Goal: Information Seeking & Learning: Compare options

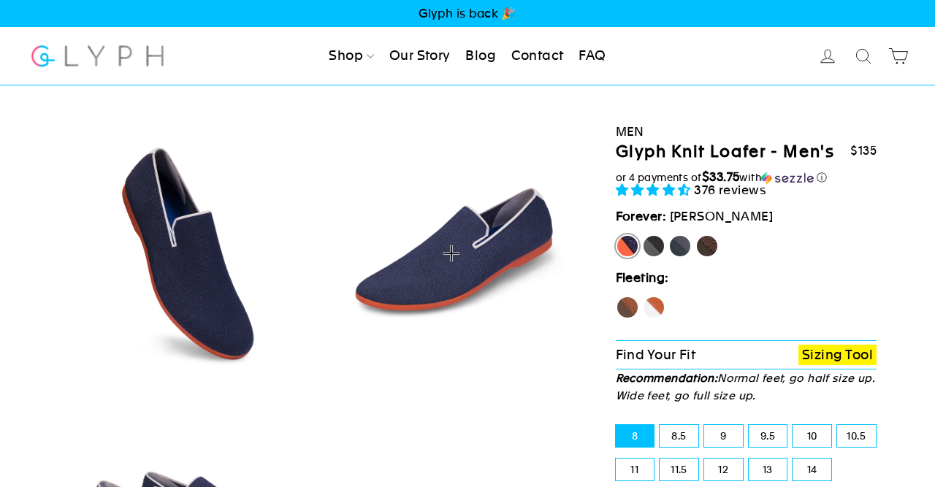
select select "highest-rating"
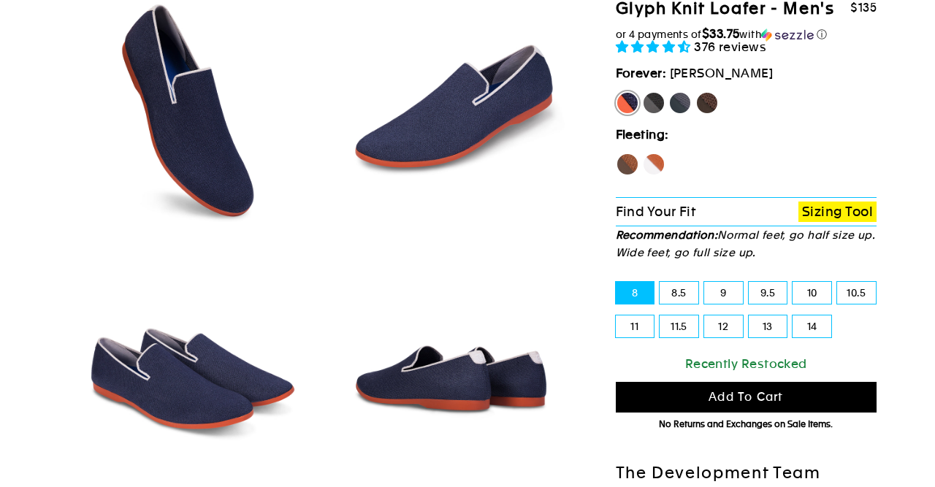
scroll to position [152, 0]
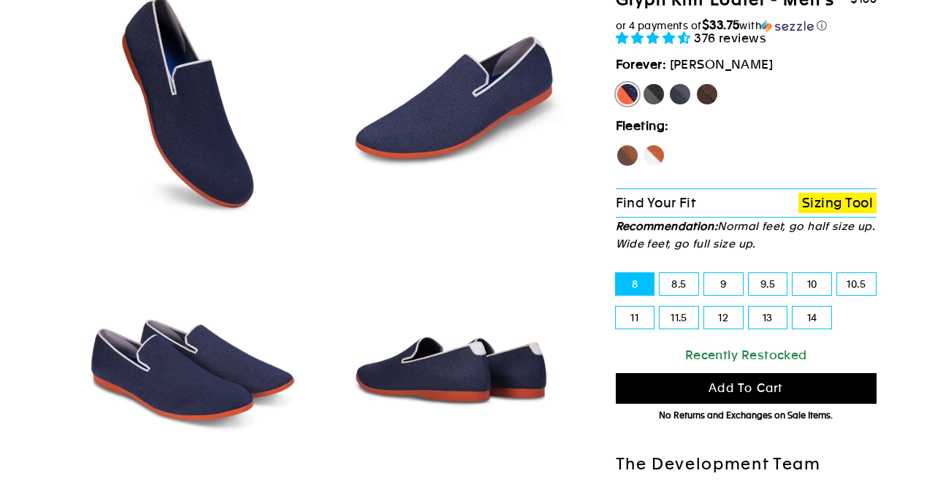
click at [651, 88] on label "Panther" at bounding box center [653, 94] width 23 height 23
click at [643, 83] on input "Panther" at bounding box center [642, 83] width 1 height 1
radio input "true"
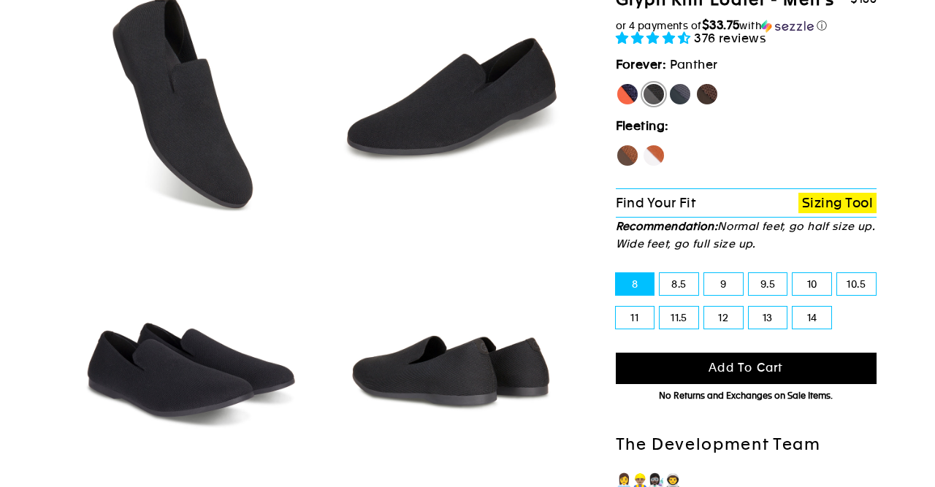
click at [687, 95] on label "Rhino" at bounding box center [679, 94] width 23 height 23
click at [669, 83] on input "Rhino" at bounding box center [668, 83] width 1 height 1
radio input "true"
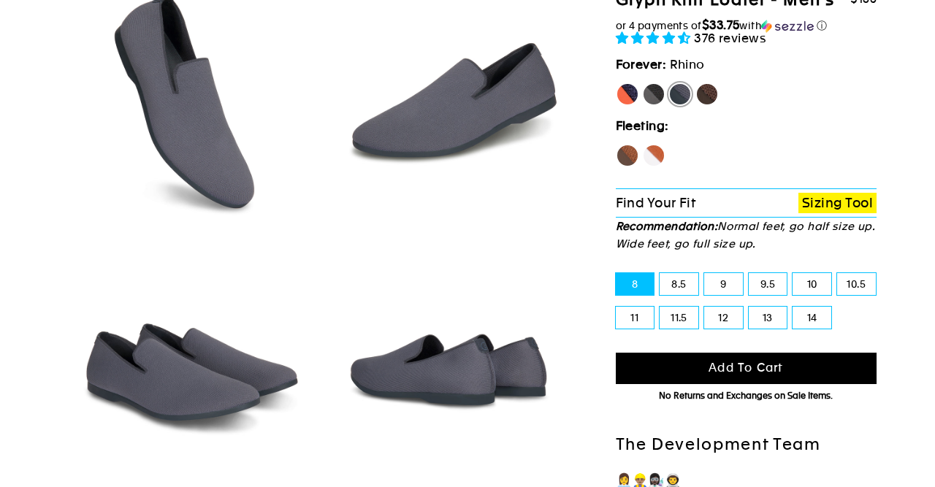
click at [702, 91] on label "Mustang" at bounding box center [706, 94] width 23 height 23
click at [696, 83] on input "Mustang" at bounding box center [695, 83] width 1 height 1
radio input "true"
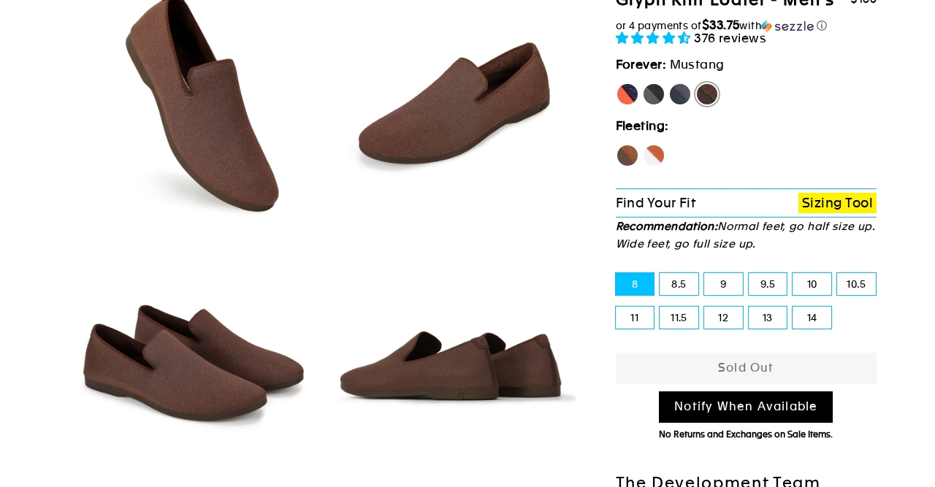
click at [687, 91] on label "Rhino" at bounding box center [679, 94] width 23 height 23
click at [669, 83] on input "Rhino" at bounding box center [668, 83] width 1 height 1
radio input "true"
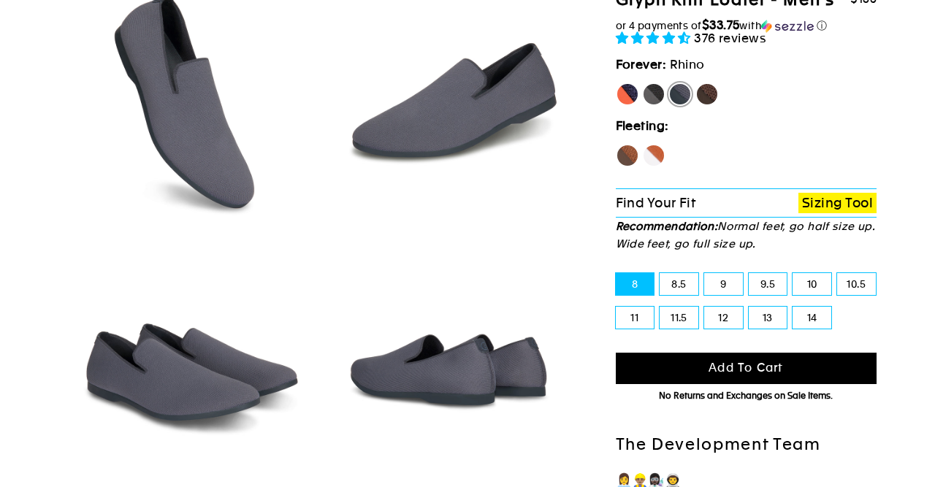
click at [654, 88] on label "Panther" at bounding box center [653, 94] width 23 height 23
click at [643, 83] on input "Panther" at bounding box center [642, 83] width 1 height 1
radio input "true"
